Goal: Navigation & Orientation: Find specific page/section

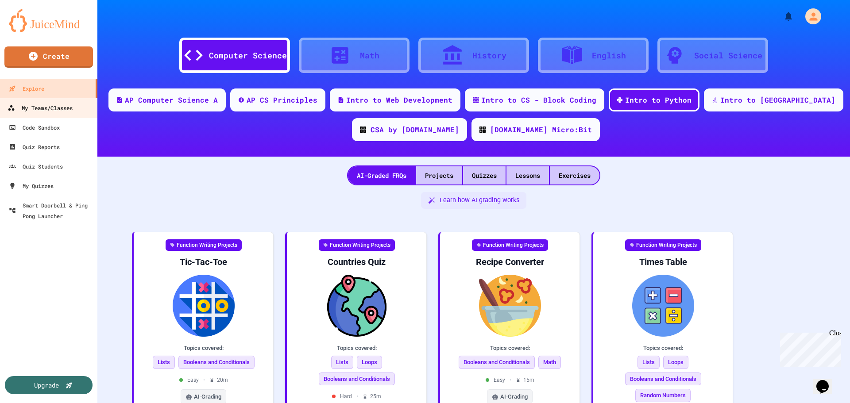
click at [62, 111] on div "My Teams/Classes" at bounding box center [40, 108] width 65 height 11
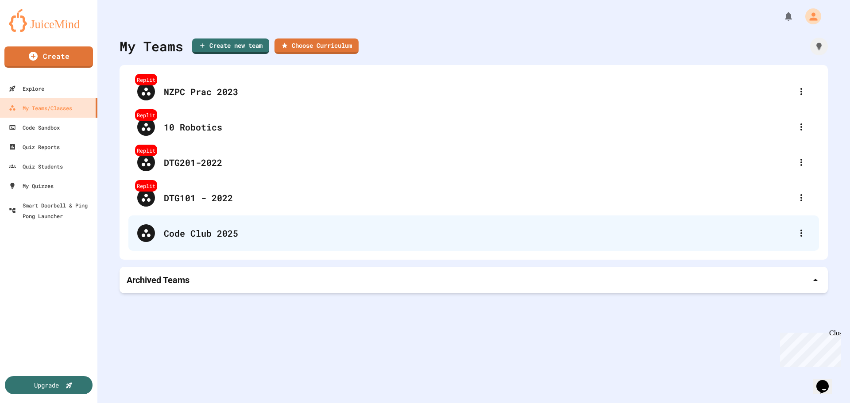
click at [205, 232] on div "Code Club 2025" at bounding box center [478, 233] width 629 height 13
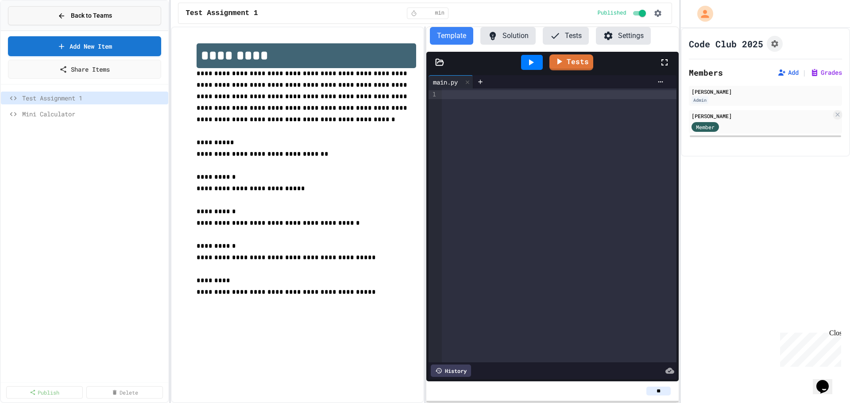
click at [94, 20] on button "Back to Teams" at bounding box center [84, 15] width 153 height 19
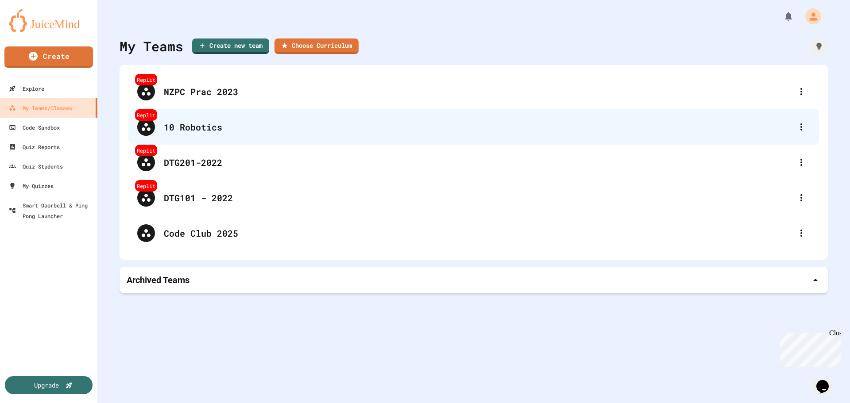
click at [217, 123] on div "10 Robotics" at bounding box center [478, 126] width 629 height 13
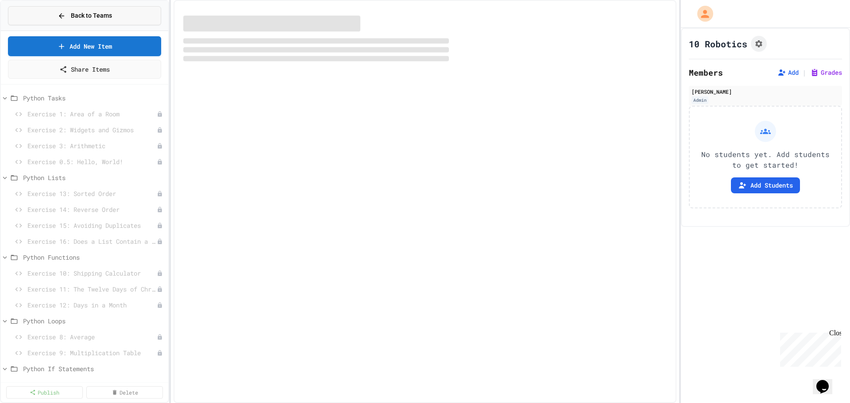
click at [91, 21] on button "Back to Teams" at bounding box center [84, 15] width 153 height 19
